Goal: Register for event/course

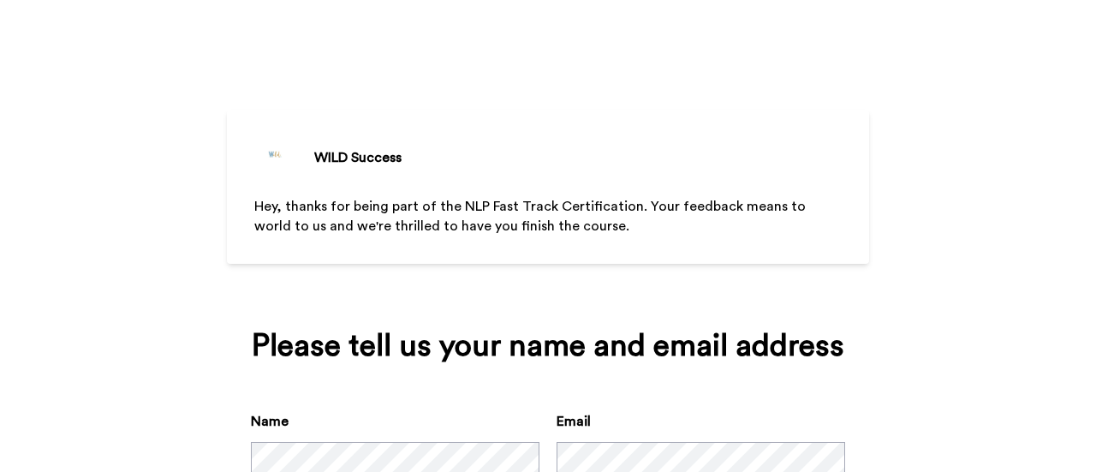
scroll to position [127, 0]
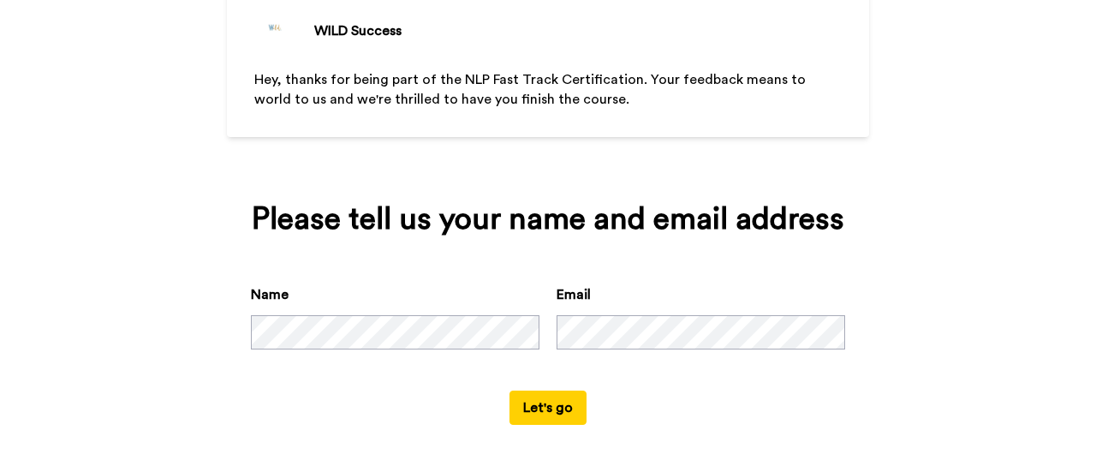
click at [528, 409] on button "Let's go" at bounding box center [548, 408] width 77 height 34
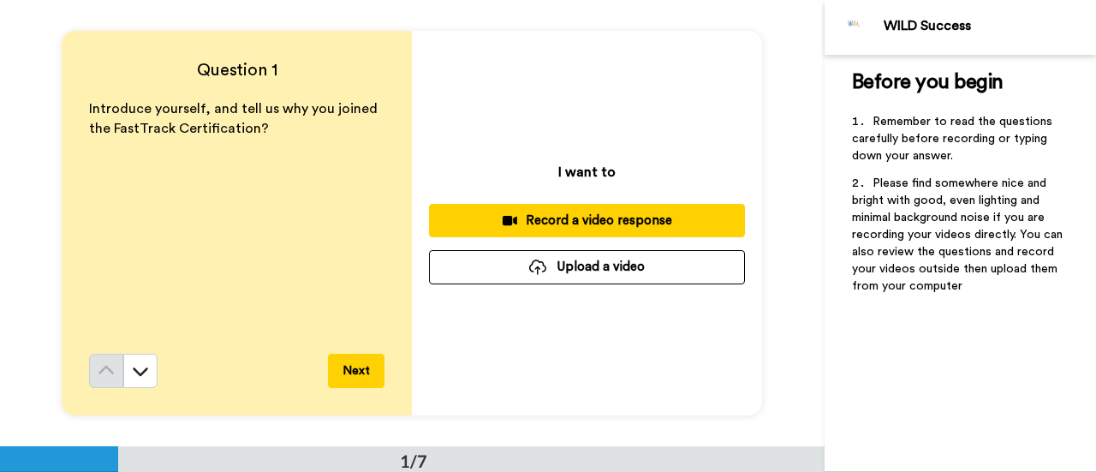
click at [236, 147] on div "Introduce yourself, and tell us why you joined the FastTrack Certification?" at bounding box center [236, 226] width 295 height 254
click at [618, 174] on div "I want to Record a video response Upload a video" at bounding box center [587, 223] width 350 height 385
click at [565, 174] on p "I want to" at bounding box center [586, 172] width 57 height 21
drag, startPoint x: 579, startPoint y: 171, endPoint x: 617, endPoint y: 169, distance: 37.8
click at [598, 170] on p "I want to" at bounding box center [586, 172] width 57 height 21
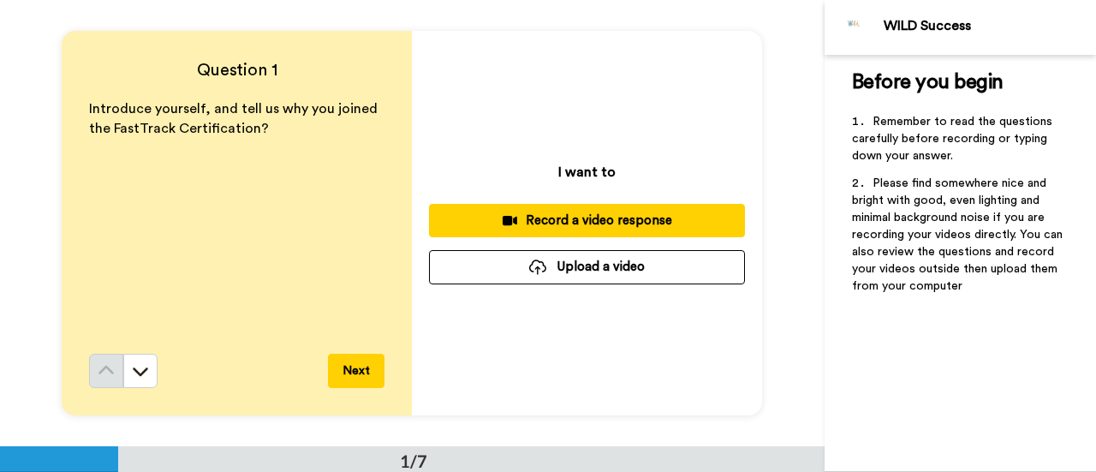
drag, startPoint x: 617, startPoint y: 169, endPoint x: 641, endPoint y: 169, distance: 24.0
click at [635, 169] on div "I want to Record a video response Upload a video" at bounding box center [587, 223] width 350 height 385
drag, startPoint x: 655, startPoint y: 337, endPoint x: 668, endPoint y: 330, distance: 14.6
click at [656, 337] on div "I want to Record a video response Upload a video" at bounding box center [587, 223] width 350 height 385
click at [933, 333] on div "Before you begin ﻿ Remember to read the questions carefully before recording or…" at bounding box center [960, 263] width 271 height 417
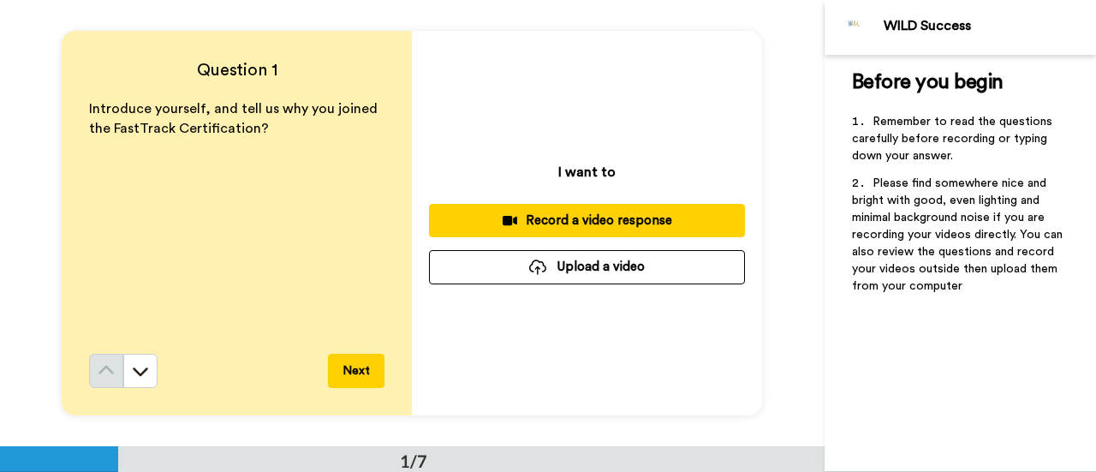
click at [618, 329] on div "I want to Record a video response Upload a video" at bounding box center [587, 223] width 350 height 385
click at [252, 128] on span "Introduce yourself, and tell us why you joined the FastTrack Certification?" at bounding box center [235, 118] width 292 height 33
click at [309, 128] on p "Introduce yourself, and tell us why you joined the FastTrack Certification?" at bounding box center [236, 118] width 295 height 39
drag, startPoint x: 666, startPoint y: 123, endPoint x: 631, endPoint y: 158, distance: 49.1
click at [663, 129] on div "I want to Record a video response Upload a video" at bounding box center [587, 223] width 350 height 385
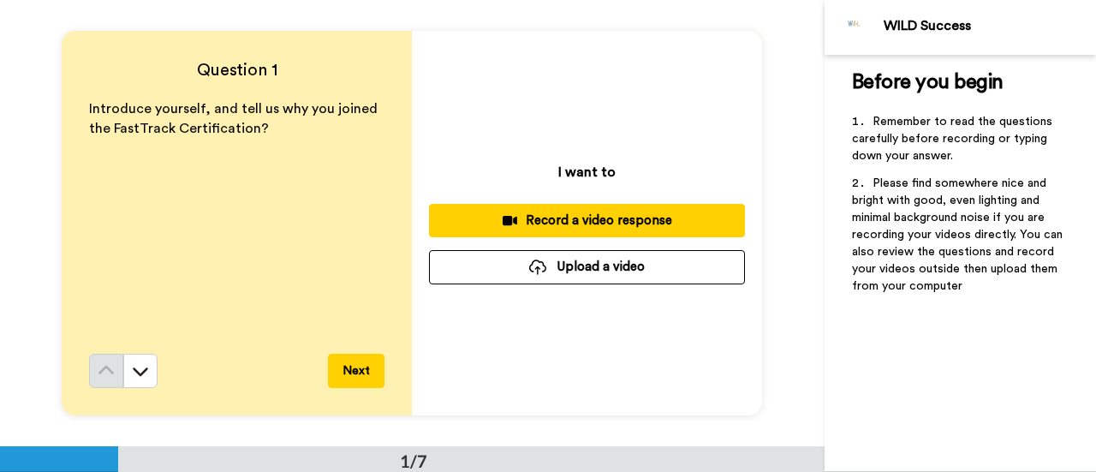
drag, startPoint x: 630, startPoint y: 158, endPoint x: 632, endPoint y: 170, distance: 11.3
click at [632, 169] on div "I want to Record a video response Upload a video" at bounding box center [587, 223] width 350 height 385
click at [608, 220] on div "Record a video response" at bounding box center [587, 221] width 289 height 18
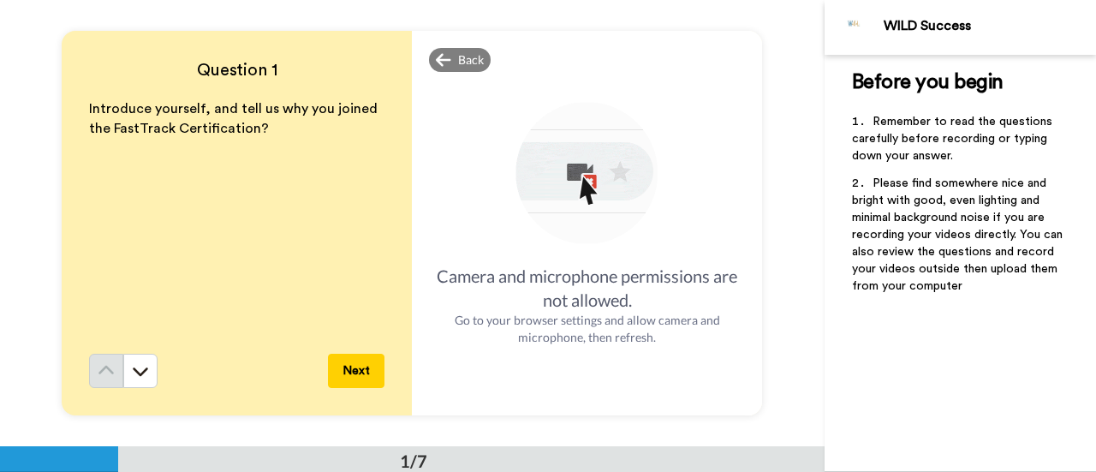
click at [946, 105] on p "﻿" at bounding box center [960, 104] width 217 height 17
click at [449, 56] on div "Back" at bounding box center [460, 60] width 62 height 24
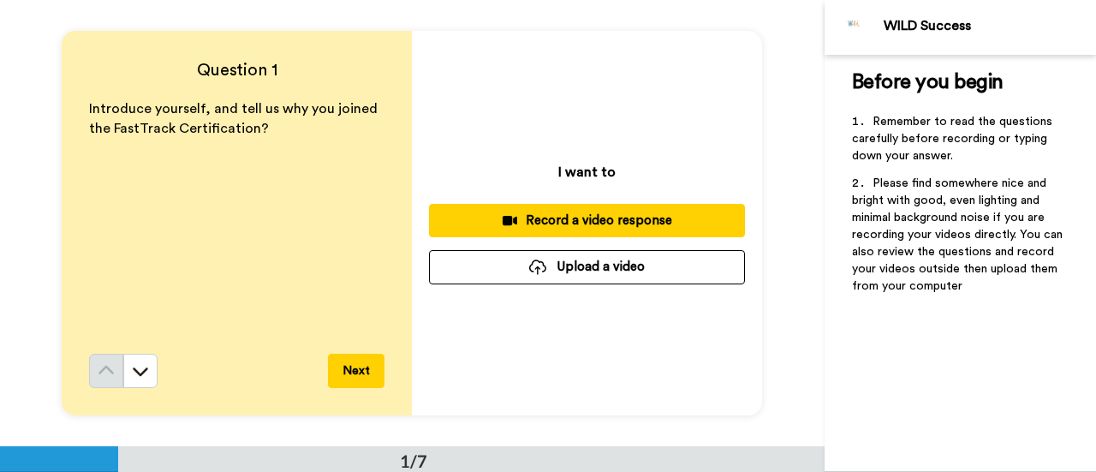
click at [602, 173] on p "I want to" at bounding box center [586, 172] width 57 height 21
click at [627, 169] on div "I want to Record a video response Upload a video" at bounding box center [587, 223] width 350 height 385
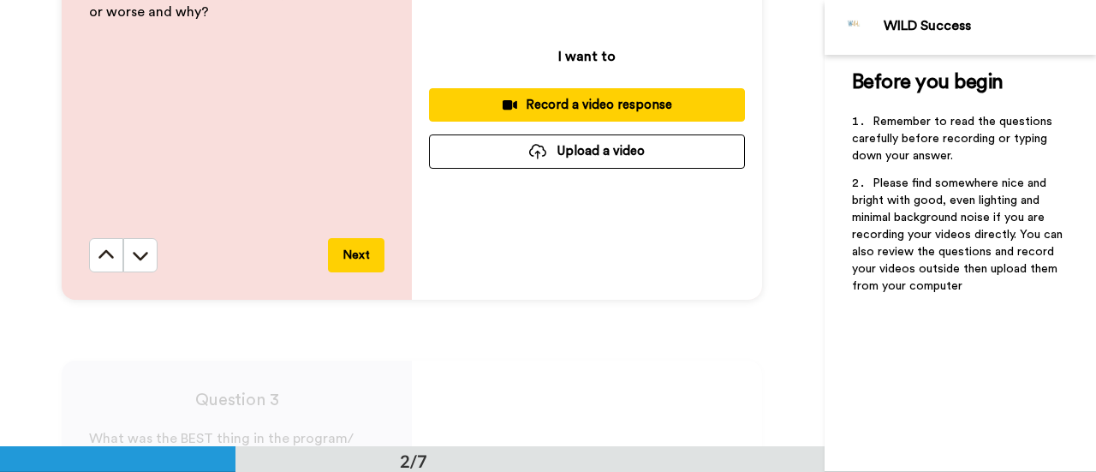
scroll to position [391, 0]
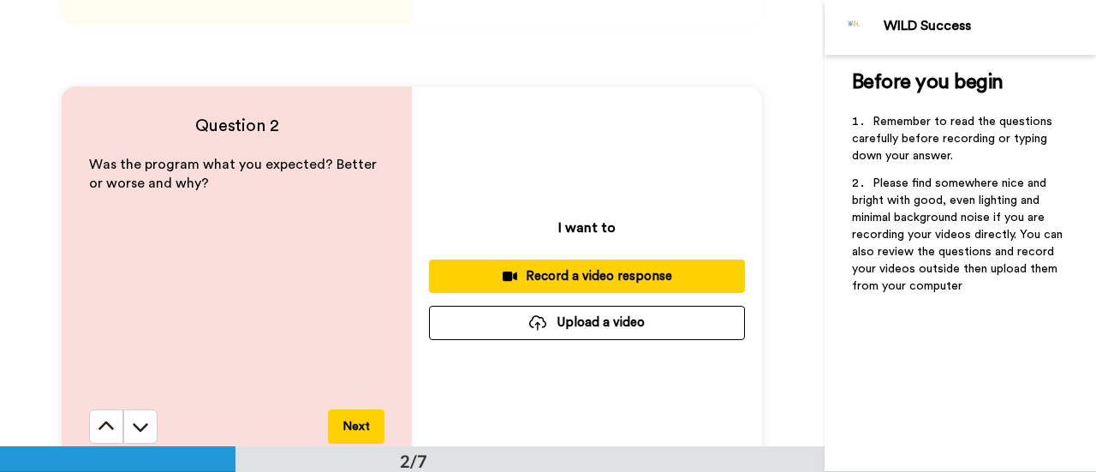
drag, startPoint x: 574, startPoint y: 95, endPoint x: 529, endPoint y: 97, distance: 44.6
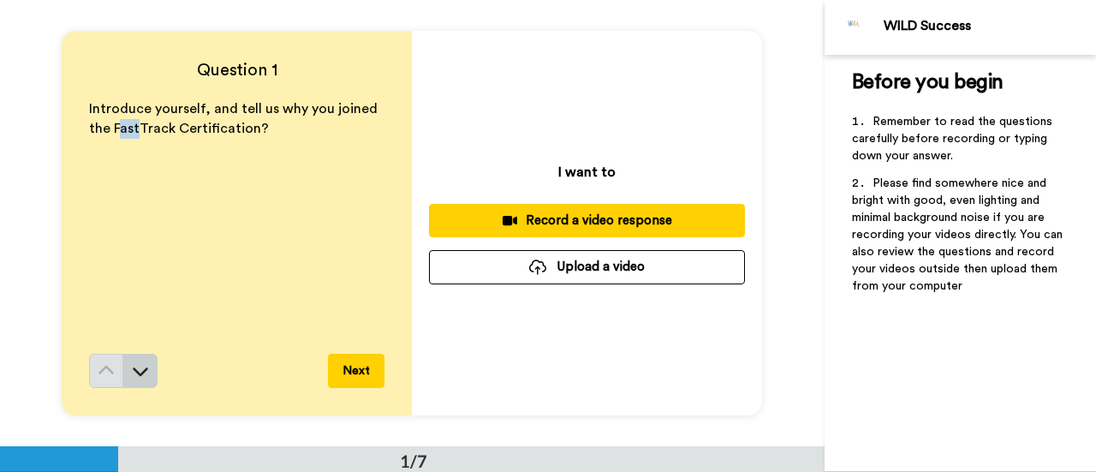
drag, startPoint x: 114, startPoint y: 293, endPoint x: 134, endPoint y: 354, distance: 64.2
click at [111, 311] on div "Introduce yourself, and tell us why you joined the FastTrack Certification?" at bounding box center [236, 226] width 295 height 254
click at [182, 82] on div "Question 1 Introduce yourself, and tell us why you joined the FastTrack Certifi…" at bounding box center [237, 223] width 350 height 385
click at [157, 129] on span "Introduce yourself, and tell us why you joined the FastTrack Certification?" at bounding box center [235, 118] width 292 height 33
click at [971, 49] on div "WILD Success" at bounding box center [960, 27] width 271 height 55
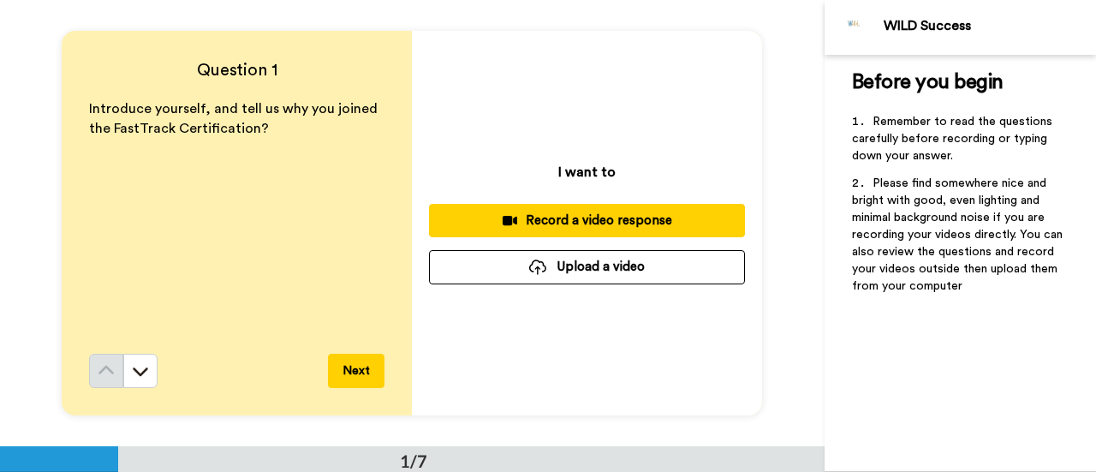
drag, startPoint x: 921, startPoint y: 128, endPoint x: 898, endPoint y: 169, distance: 47.2
click at [921, 128] on li "Remember to read the questions carefully before recording or typing down your a…" at bounding box center [960, 144] width 217 height 62
click at [886, 221] on span "Please find somewhere nice and bright with good, even lighting and minimal back…" at bounding box center [959, 234] width 214 height 115
click at [612, 141] on div "I want to Record a video response Upload a video" at bounding box center [587, 223] width 350 height 385
drag, startPoint x: 572, startPoint y: 167, endPoint x: 255, endPoint y: 167, distance: 316.9
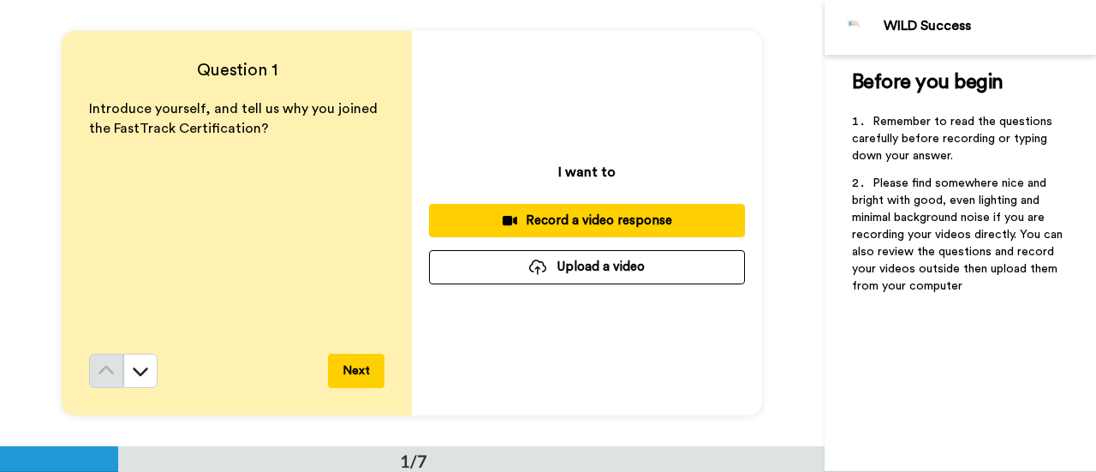
click at [571, 167] on p "I want to" at bounding box center [586, 172] width 57 height 21
click at [103, 164] on div "Introduce yourself, and tell us why you joined the FastTrack Certification?" at bounding box center [236, 226] width 295 height 254
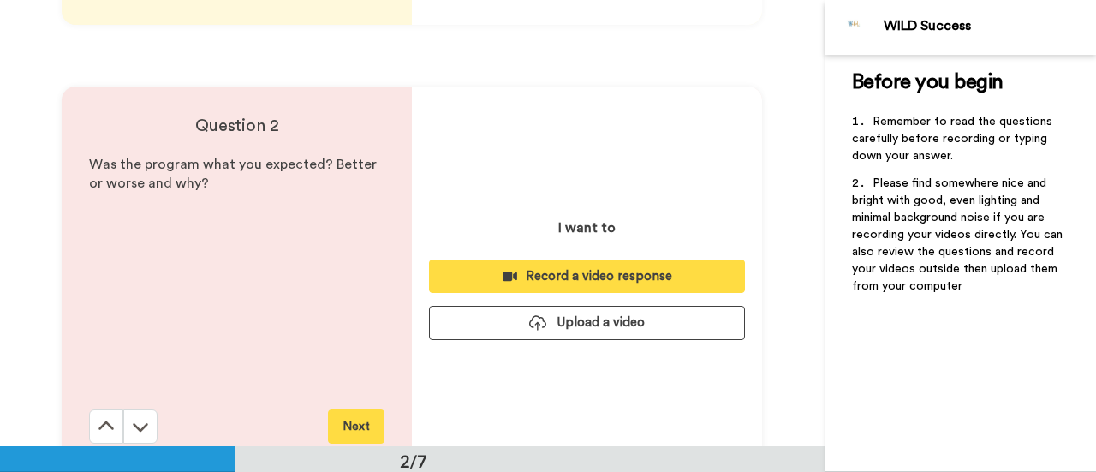
click at [89, 409] on button at bounding box center [106, 426] width 34 height 34
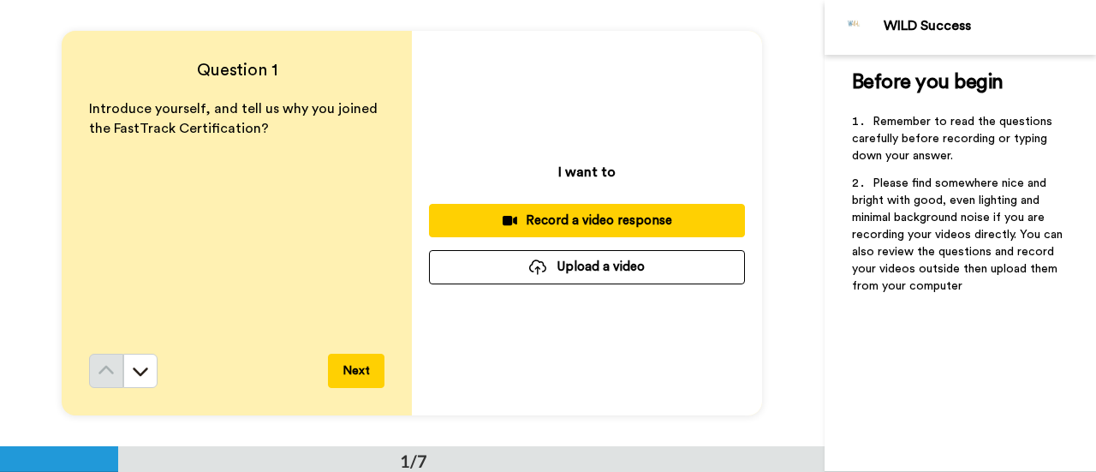
click at [182, 120] on p "Introduce yourself, and tell us why you joined the FastTrack Certification?" at bounding box center [236, 118] width 295 height 39
click at [241, 124] on span "Introduce yourself, and tell us why you joined the FastTrack Certification?" at bounding box center [235, 118] width 292 height 33
click at [910, 22] on div "WILD Success" at bounding box center [990, 26] width 212 height 16
click at [924, 81] on span "Before you begin" at bounding box center [928, 82] width 152 height 21
click at [927, 127] on span "Remember to read the questions carefully before recording or typing down your a…" at bounding box center [954, 139] width 204 height 46
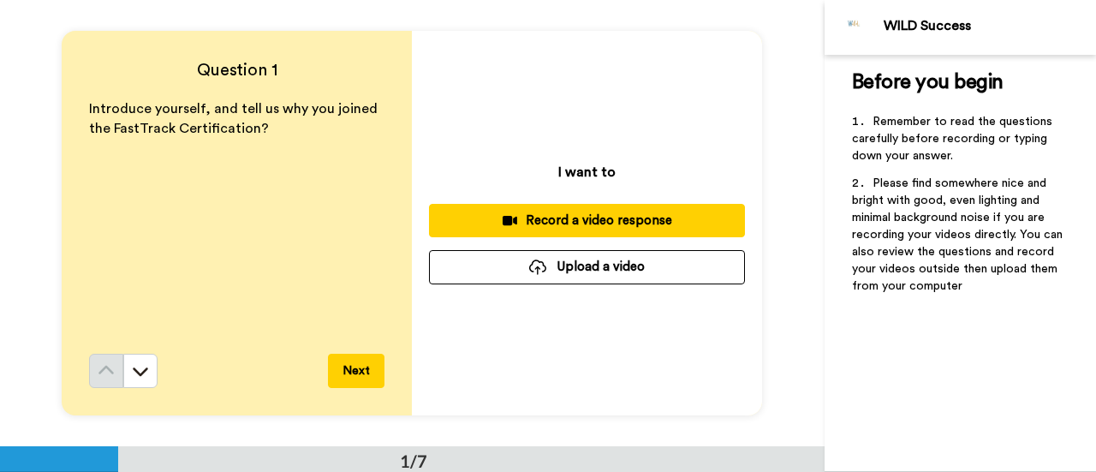
drag, startPoint x: 900, startPoint y: 197, endPoint x: 892, endPoint y: 221, distance: 25.5
click at [900, 202] on span "Please find somewhere nice and bright with good, even lighting and minimal back…" at bounding box center [959, 234] width 214 height 115
drag, startPoint x: 753, startPoint y: 260, endPoint x: 785, endPoint y: 247, distance: 34.5
click at [754, 260] on div "I want to Record a video response Upload a video" at bounding box center [587, 223] width 350 height 385
click at [838, 173] on div "Before you begin ﻿ Remember to read the questions carefully before recording or…" at bounding box center [960, 263] width 271 height 417
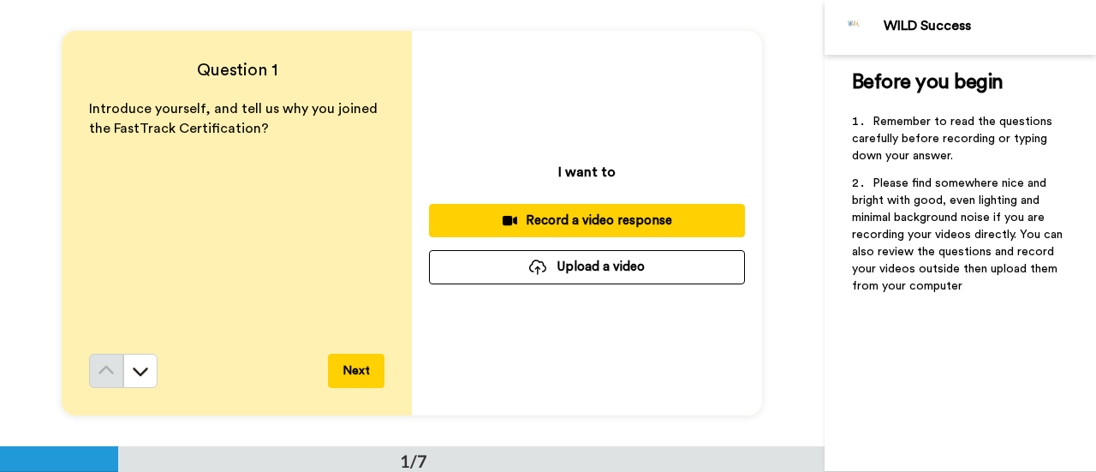
click at [993, 186] on span "Please find somewhere nice and bright with good, even lighting and minimal back…" at bounding box center [959, 234] width 214 height 115
click at [132, 367] on icon at bounding box center [140, 370] width 17 height 17
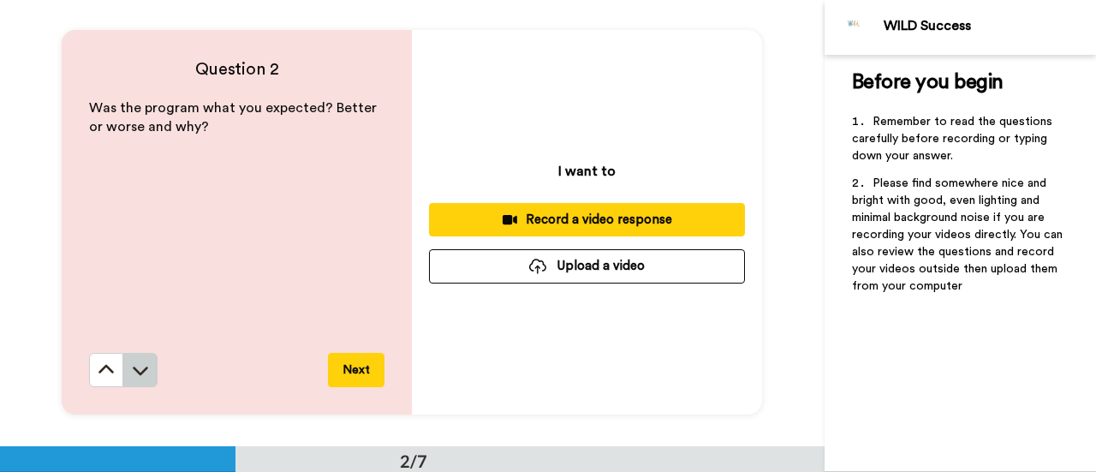
scroll to position [447, 0]
drag, startPoint x: 301, startPoint y: 81, endPoint x: 296, endPoint y: 98, distance: 17.9
click at [301, 81] on h4 "Question 2" at bounding box center [236, 69] width 295 height 24
drag, startPoint x: 296, startPoint y: 98, endPoint x: 292, endPoint y: 107, distance: 10.3
click at [292, 107] on div "Question 2 Was the program what you expected? Better or worse and why? Next" at bounding box center [237, 222] width 350 height 385
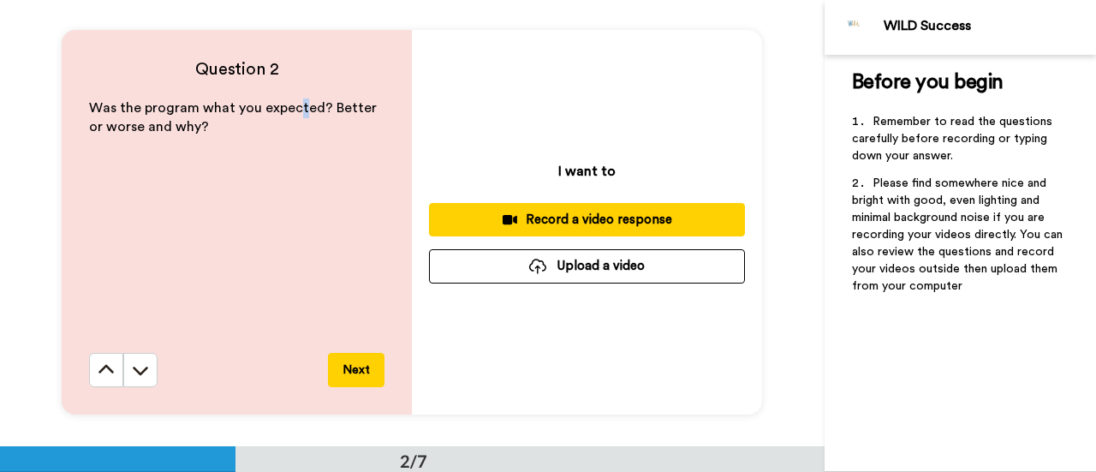
click at [290, 112] on span "Was the program what you expected? Better or worse and why?" at bounding box center [234, 117] width 291 height 33
click at [98, 367] on icon at bounding box center [106, 369] width 17 height 17
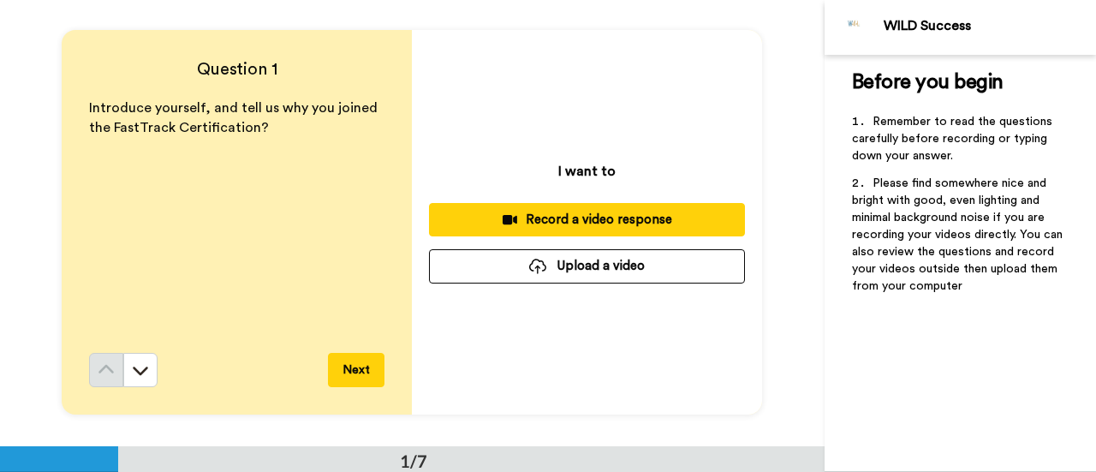
scroll to position [0, 0]
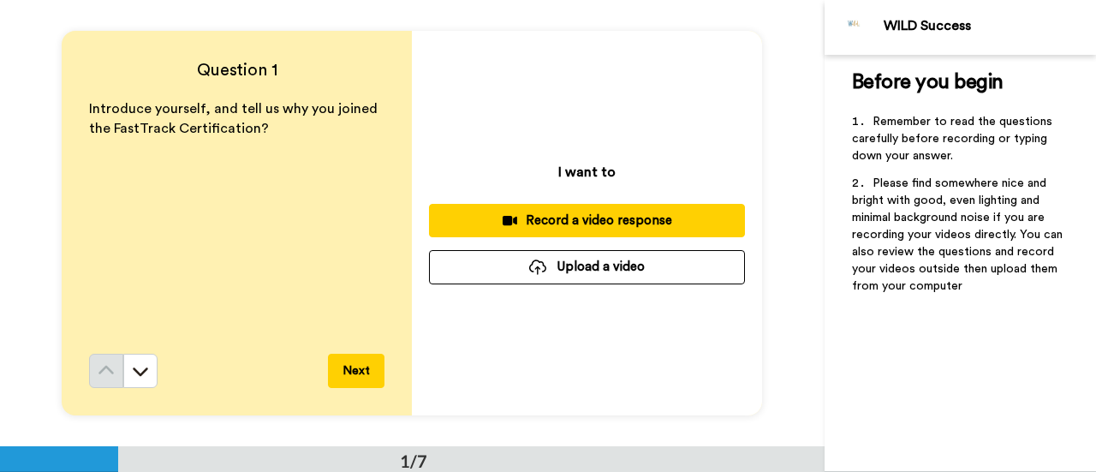
click at [923, 25] on div "WILD Success" at bounding box center [990, 26] width 212 height 16
click at [941, 81] on span "Before you begin" at bounding box center [928, 82] width 152 height 21
drag, startPoint x: 951, startPoint y: 141, endPoint x: 942, endPoint y: 177, distance: 37.0
click at [951, 143] on span "Remember to read the questions carefully before recording or typing down your a…" at bounding box center [954, 139] width 204 height 46
drag, startPoint x: 934, startPoint y: 195, endPoint x: 928, endPoint y: 211, distance: 16.3
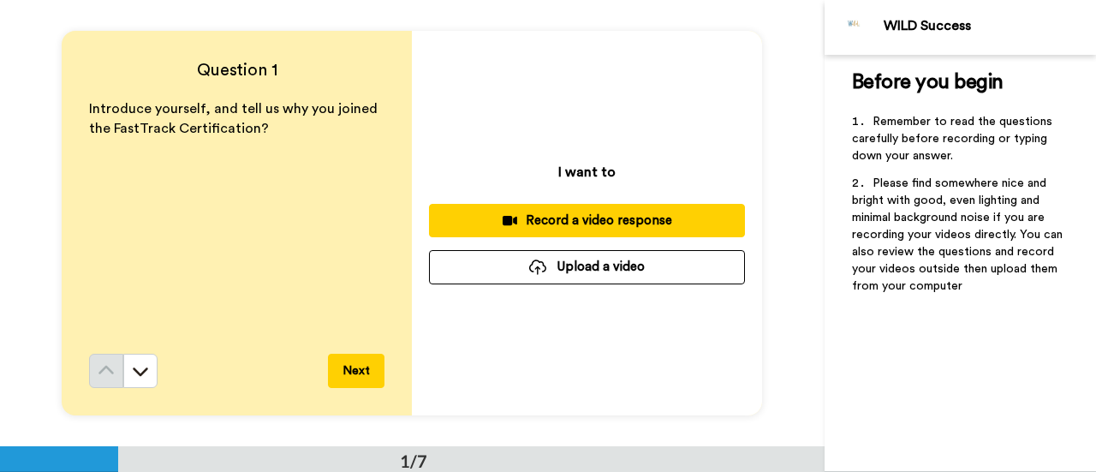
click at [934, 196] on span "Please find somewhere nice and bright with good, even lighting and minimal back…" at bounding box center [959, 234] width 214 height 115
drag, startPoint x: 918, startPoint y: 246, endPoint x: 911, endPoint y: 278, distance: 33.3
click at [916, 254] on span "Please find somewhere nice and bright with good, even lighting and minimal back…" at bounding box center [959, 234] width 214 height 115
drag, startPoint x: 583, startPoint y: 163, endPoint x: 583, endPoint y: 172, distance: 9.4
click at [583, 164] on p "I want to" at bounding box center [586, 172] width 57 height 21
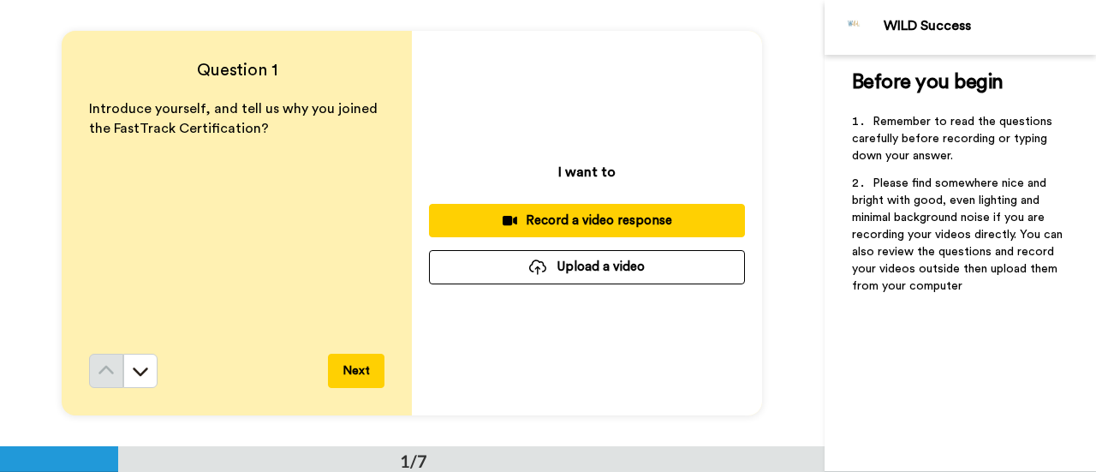
click at [582, 172] on p "I want to" at bounding box center [586, 172] width 57 height 21
click at [243, 123] on span "Introduce yourself, and tell us why you joined the FastTrack Certification?" at bounding box center [235, 118] width 292 height 33
click at [606, 176] on p "I want to" at bounding box center [586, 172] width 57 height 21
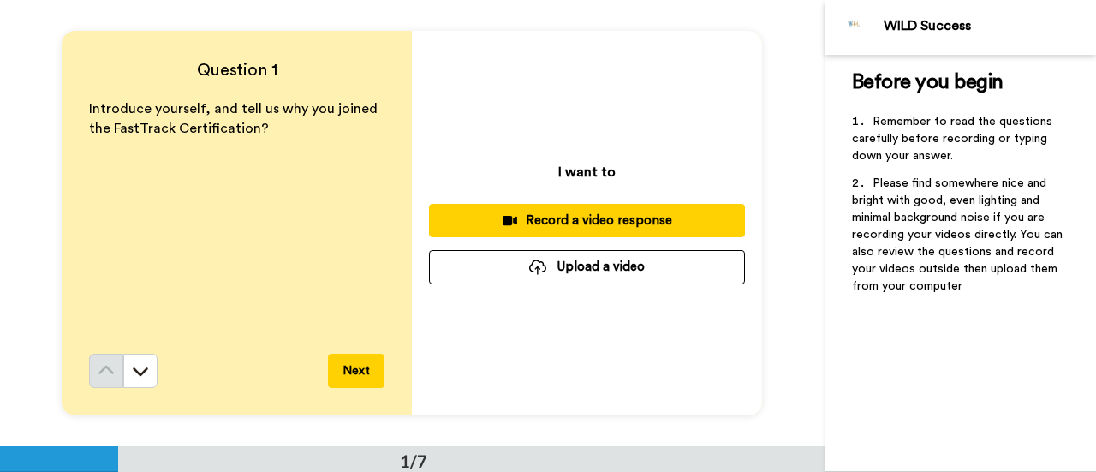
click at [793, 164] on div "Question 1 Introduce yourself, and tell us why you joined the FastTrack Certifi…" at bounding box center [412, 223] width 825 height 446
click at [361, 369] on button "Next" at bounding box center [356, 371] width 57 height 34
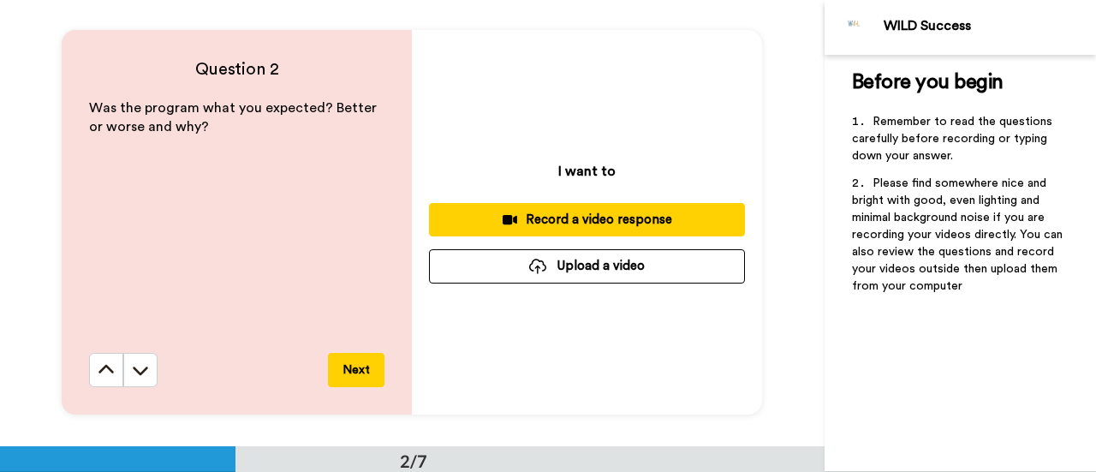
click at [361, 369] on button "Next" at bounding box center [356, 370] width 57 height 34
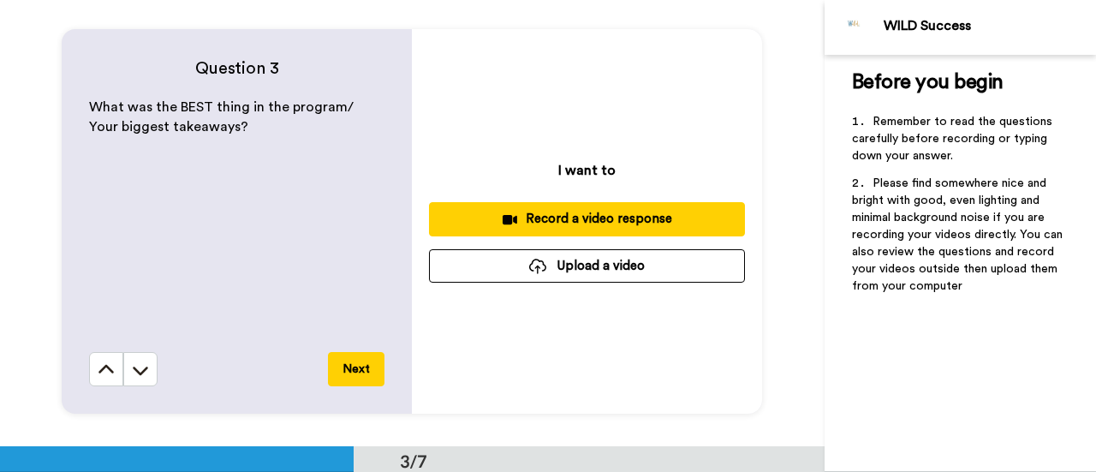
click at [361, 369] on button "Next" at bounding box center [356, 369] width 57 height 34
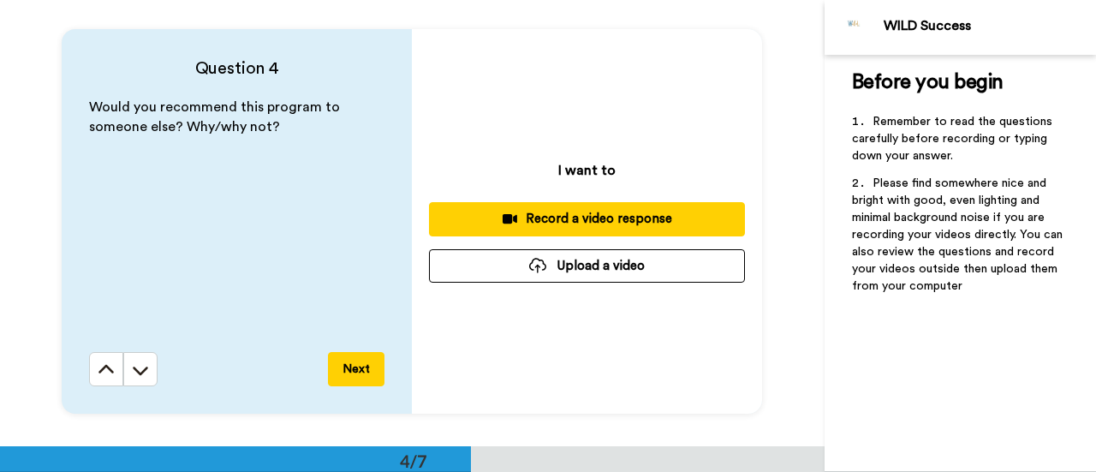
click at [362, 369] on button "Next" at bounding box center [356, 369] width 57 height 34
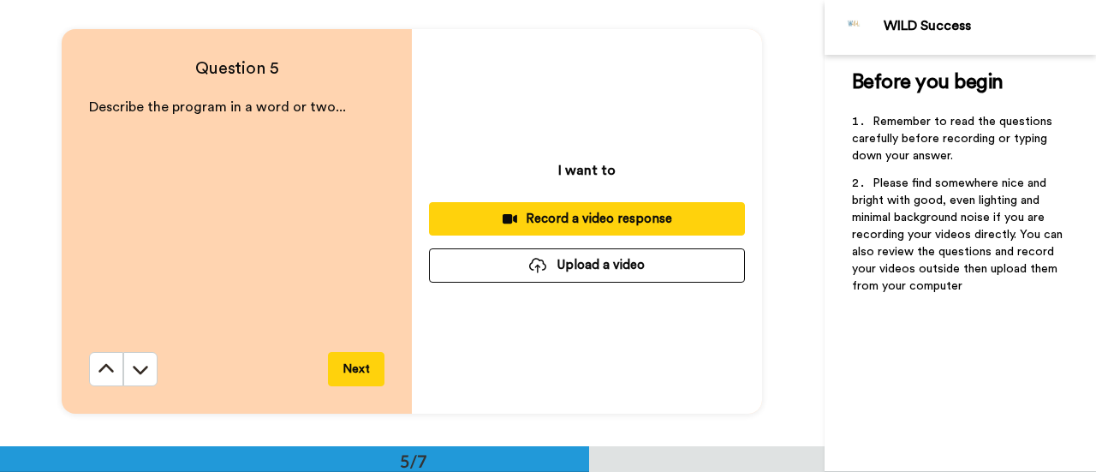
click at [362, 369] on button "Next" at bounding box center [356, 369] width 57 height 34
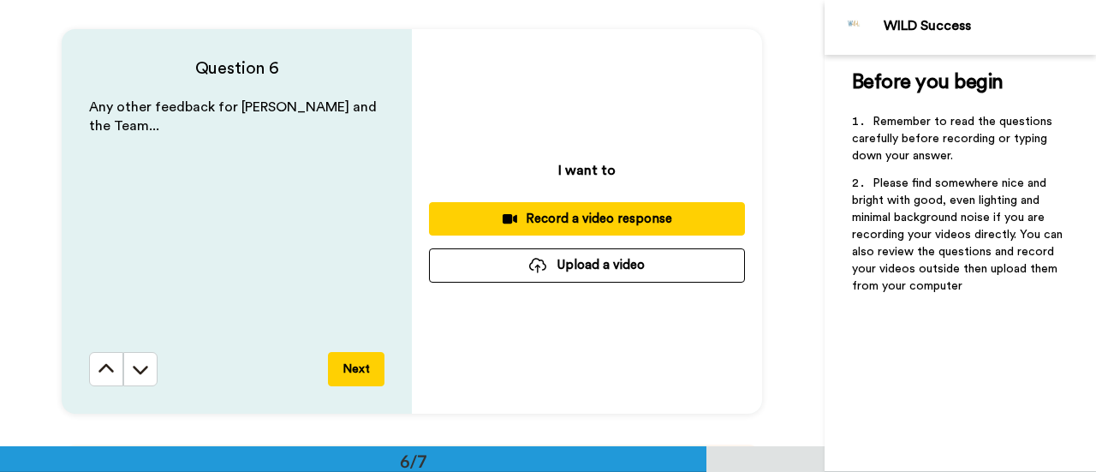
click at [362, 369] on button "Next" at bounding box center [356, 369] width 57 height 34
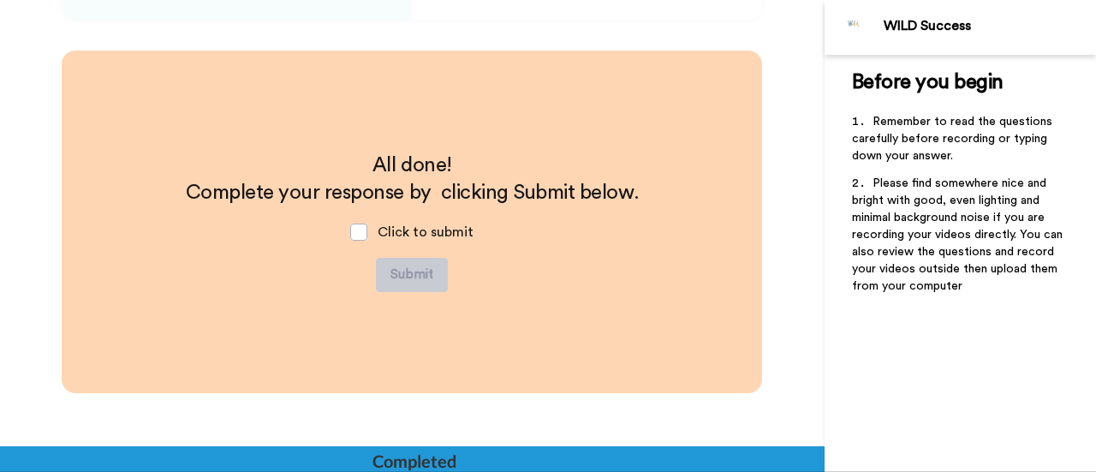
scroll to position [2627, 0]
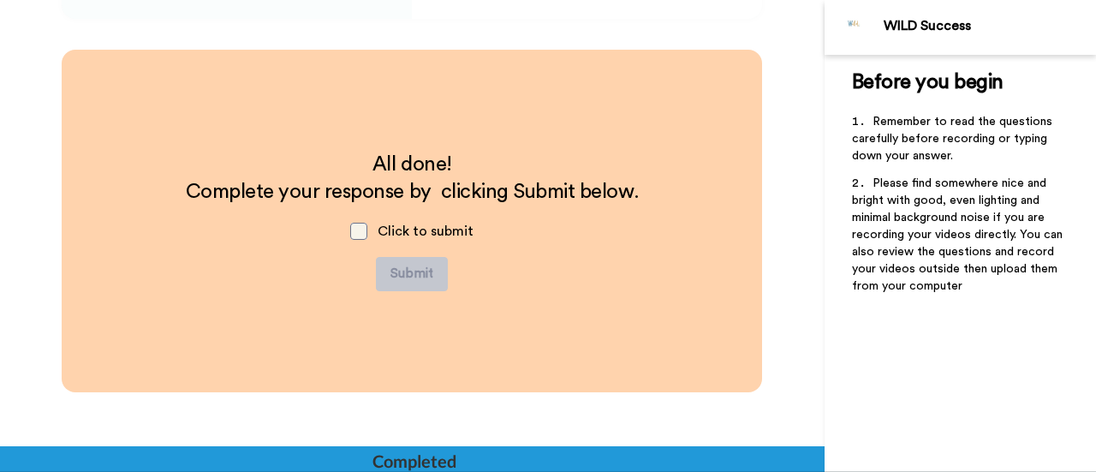
click at [350, 237] on span at bounding box center [358, 231] width 17 height 17
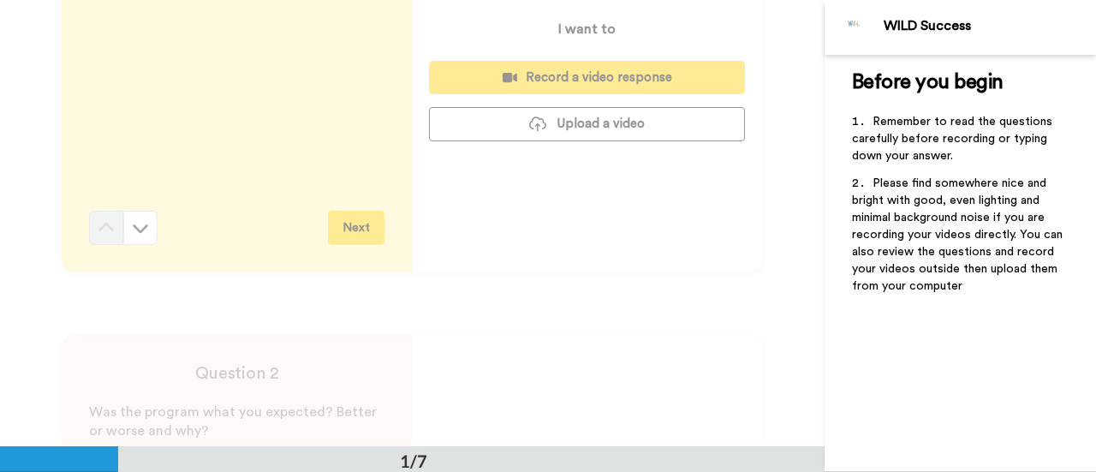
scroll to position [0, 0]
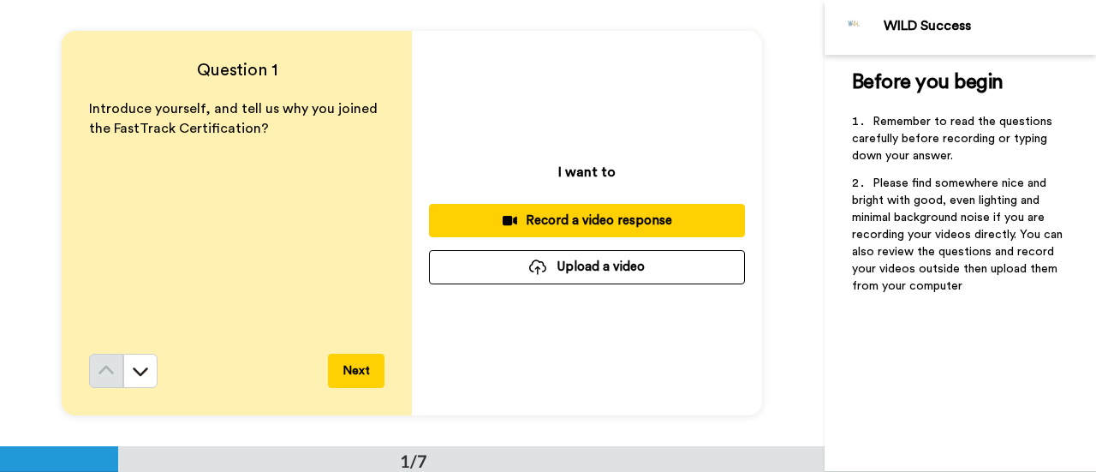
click at [579, 218] on div "Record a video response" at bounding box center [587, 221] width 289 height 18
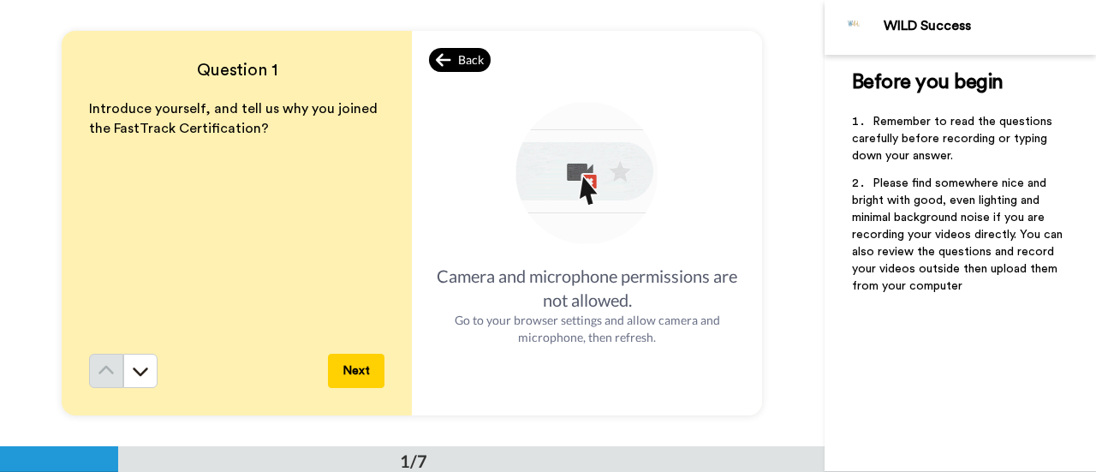
click at [457, 48] on div "Back" at bounding box center [460, 60] width 62 height 24
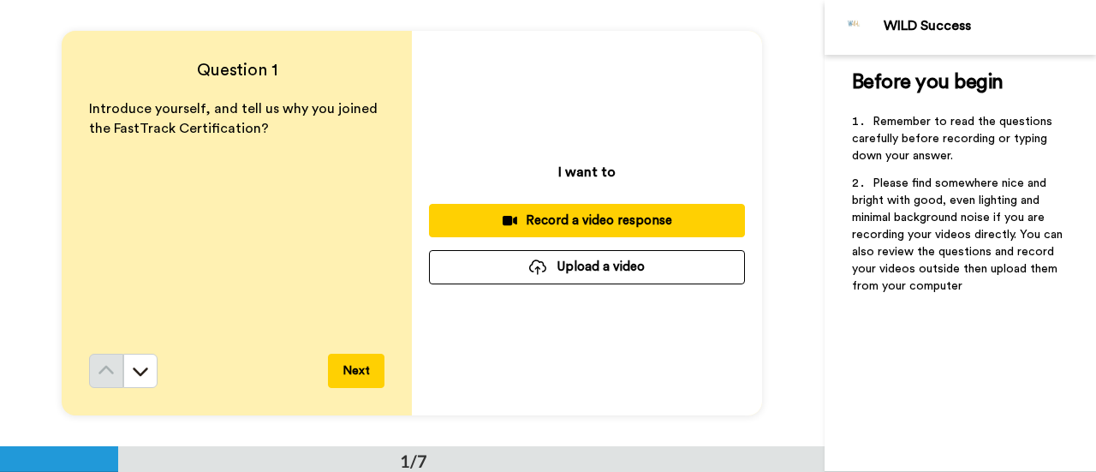
click at [591, 216] on div "Record a video response" at bounding box center [587, 221] width 289 height 18
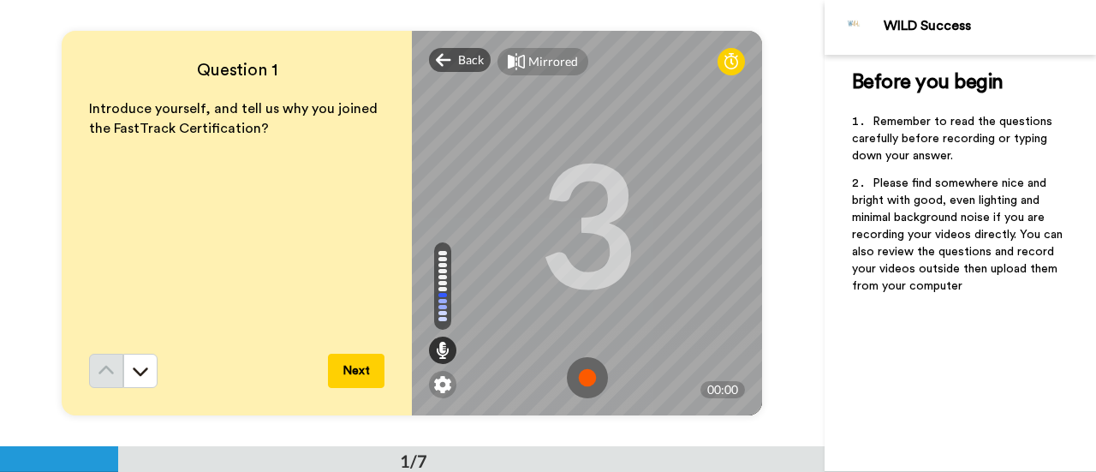
click at [581, 383] on img at bounding box center [587, 377] width 41 height 41
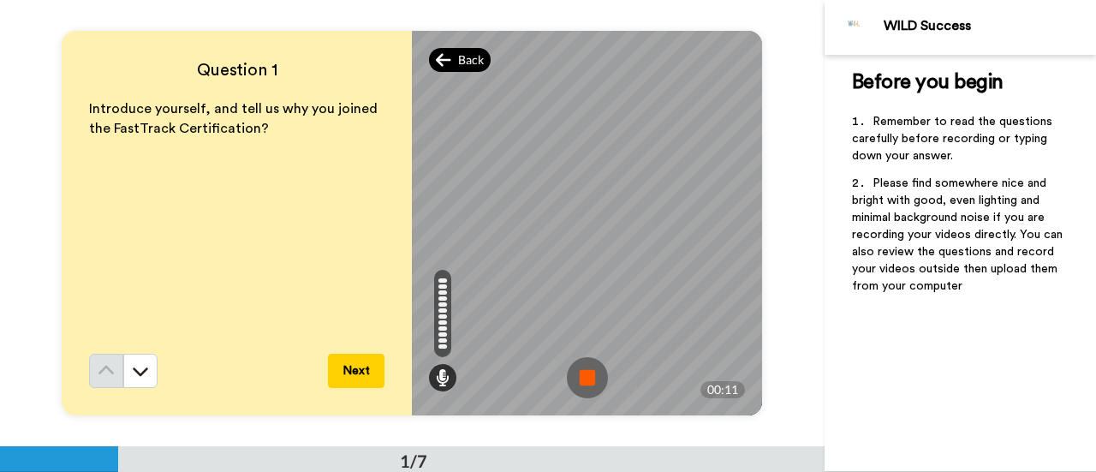
click at [452, 61] on div "Back" at bounding box center [460, 60] width 62 height 24
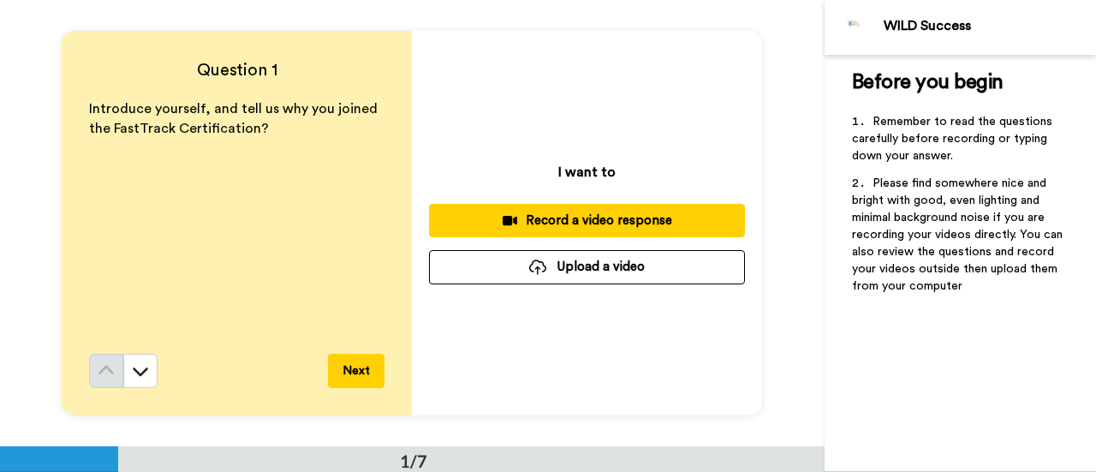
click at [597, 224] on div "Record a video response" at bounding box center [587, 221] width 289 height 18
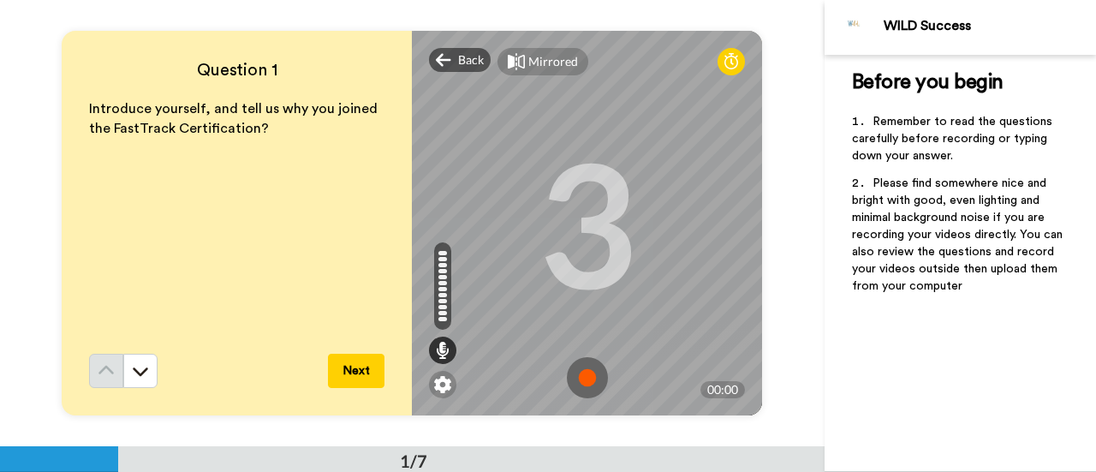
click at [582, 375] on img at bounding box center [587, 377] width 41 height 41
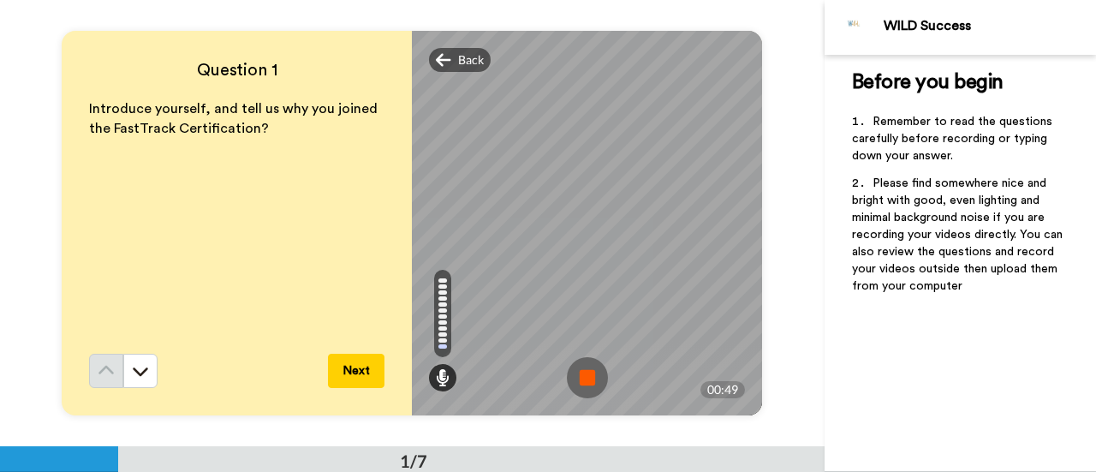
click at [586, 373] on img at bounding box center [587, 377] width 41 height 41
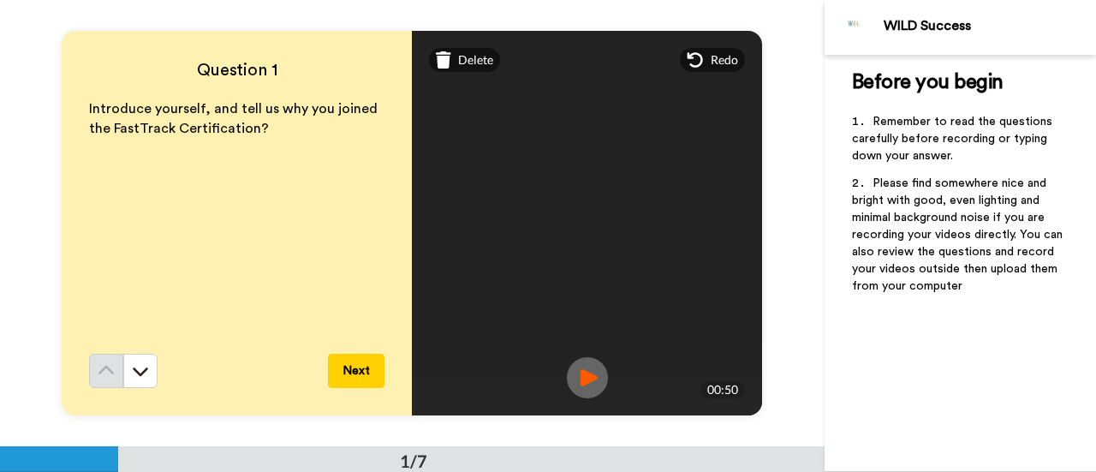
click at [387, 367] on div "Question 1 Introduce yourself, and tell us why you joined the FastTrack Certifi…" at bounding box center [237, 223] width 350 height 385
click at [365, 367] on button "Next" at bounding box center [356, 371] width 57 height 34
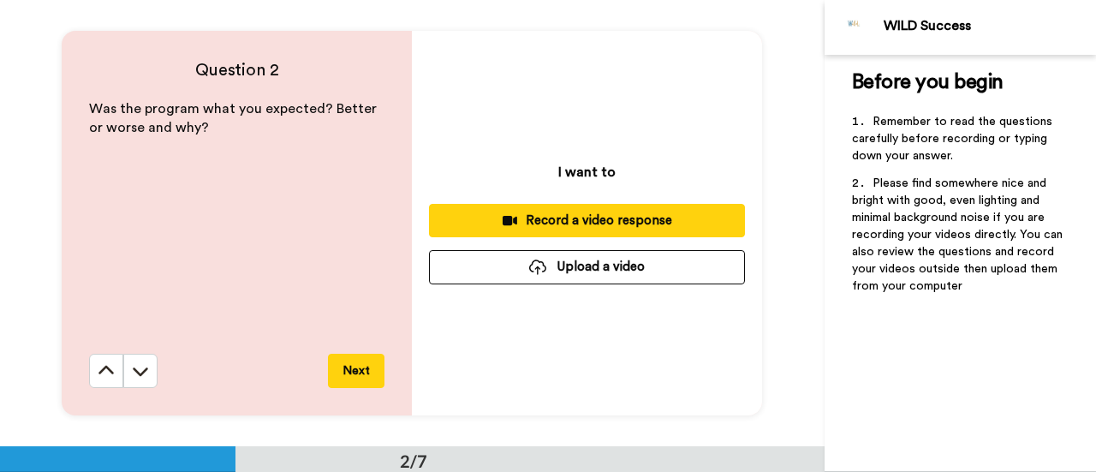
scroll to position [447, 0]
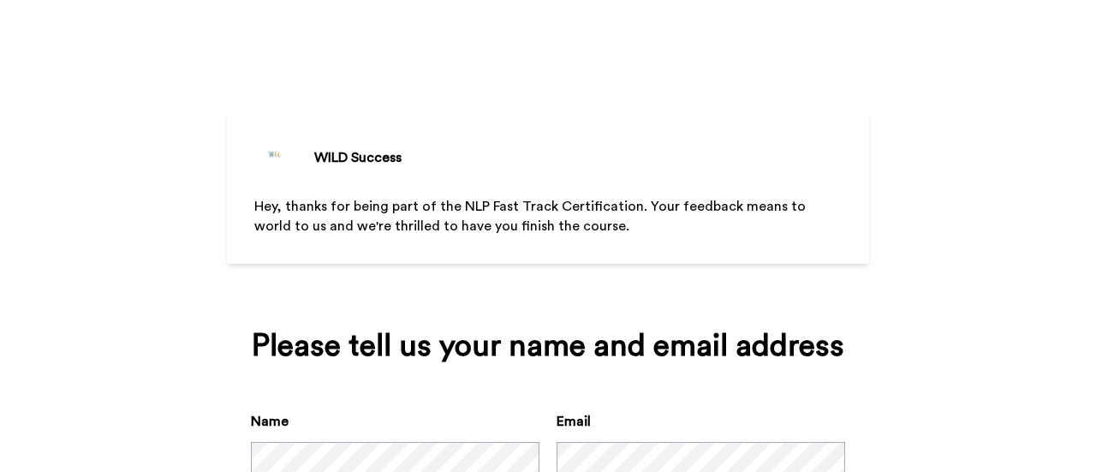
scroll to position [127, 0]
